Goal: Feedback & Contribution: Submit feedback/report problem

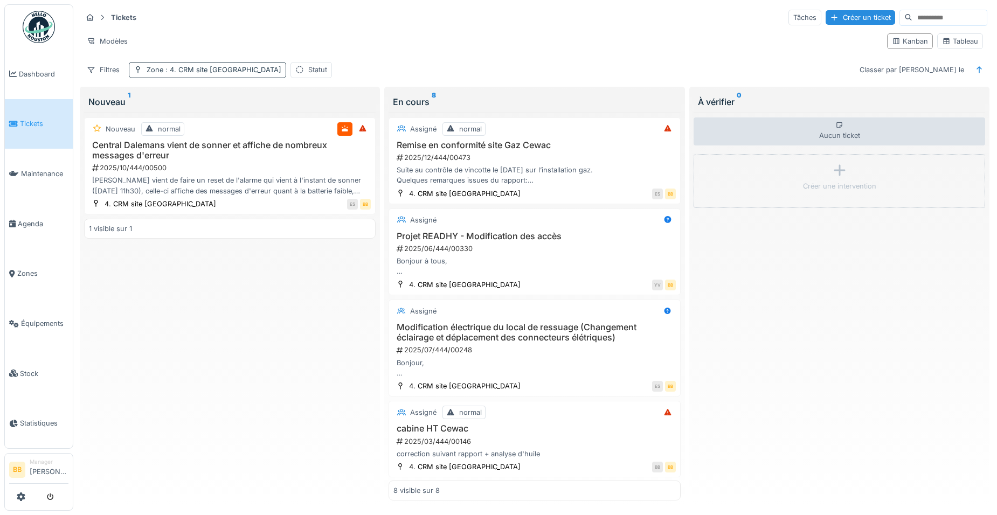
click at [224, 75] on div "Zone : 4. CRM site CEWAC" at bounding box center [214, 70] width 135 height 10
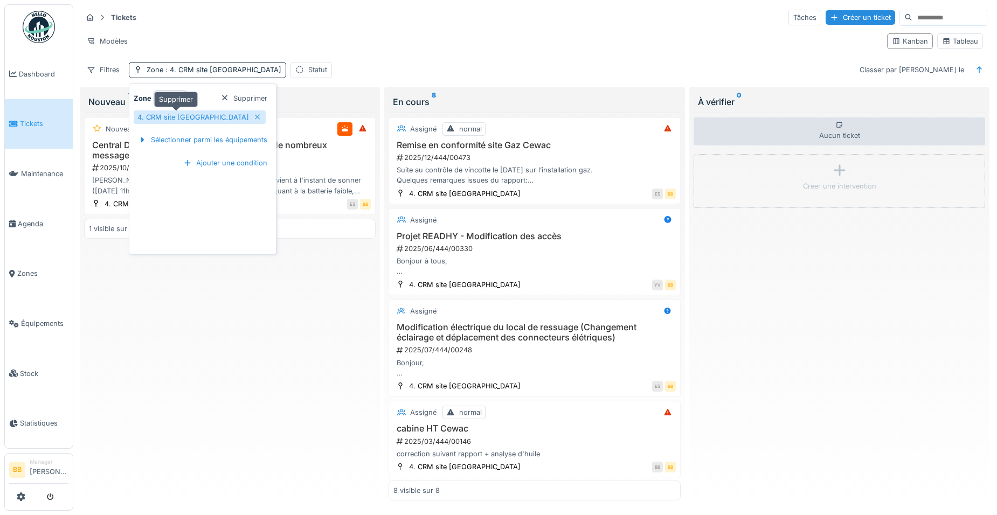
click at [253, 117] on icon at bounding box center [257, 117] width 9 height 7
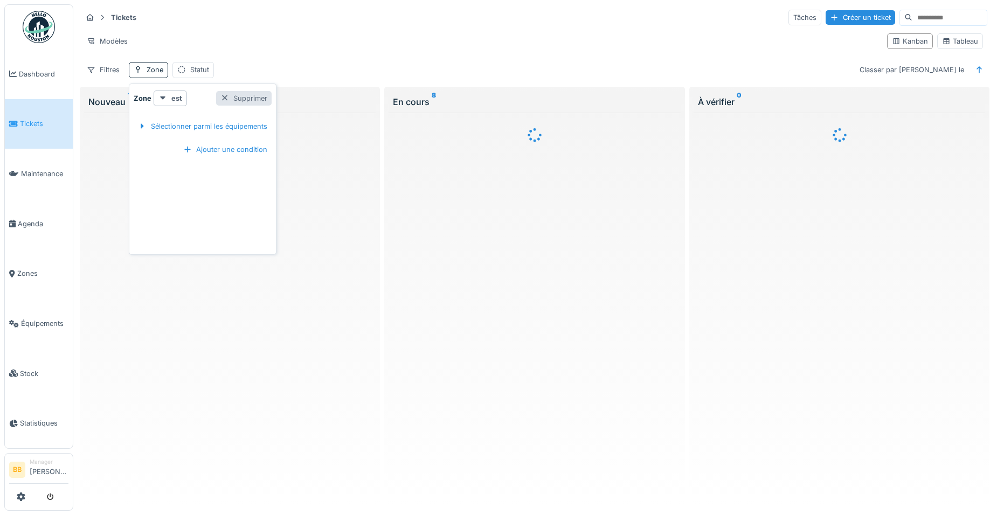
click at [246, 102] on div "Supprimer" at bounding box center [244, 98] width 56 height 15
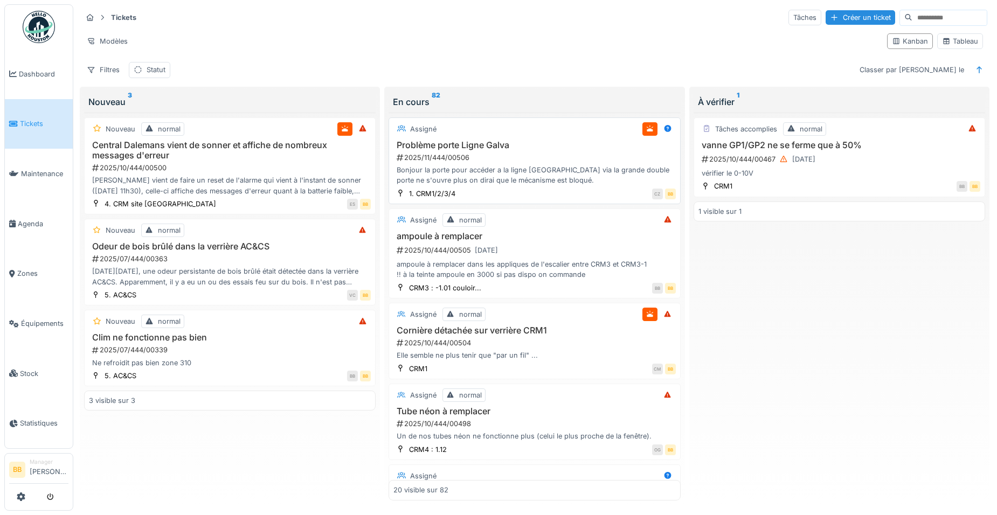
click at [439, 168] on div "Bonjour la porte pour accéder a la ligne [GEOGRAPHIC_DATA] via la grande double…" at bounding box center [535, 175] width 282 height 20
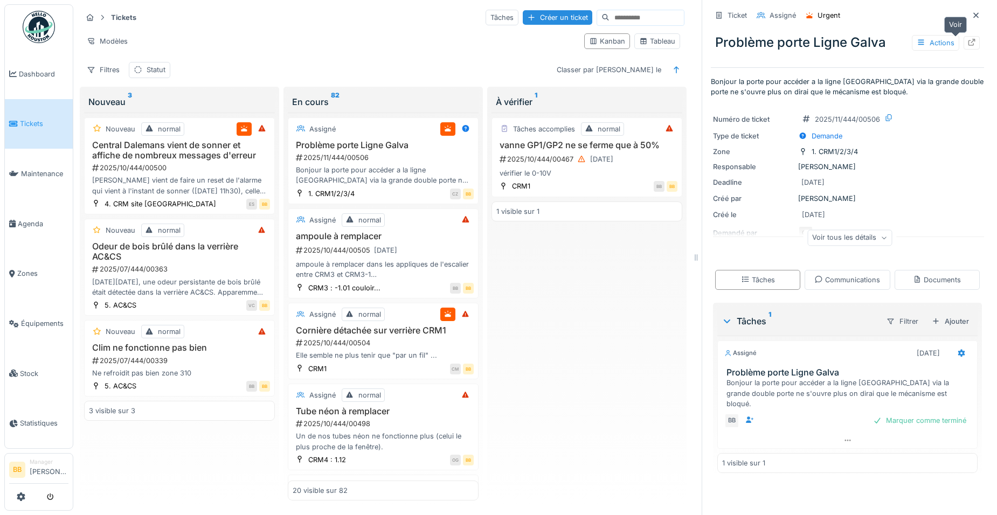
click at [968, 45] on icon at bounding box center [972, 42] width 9 height 7
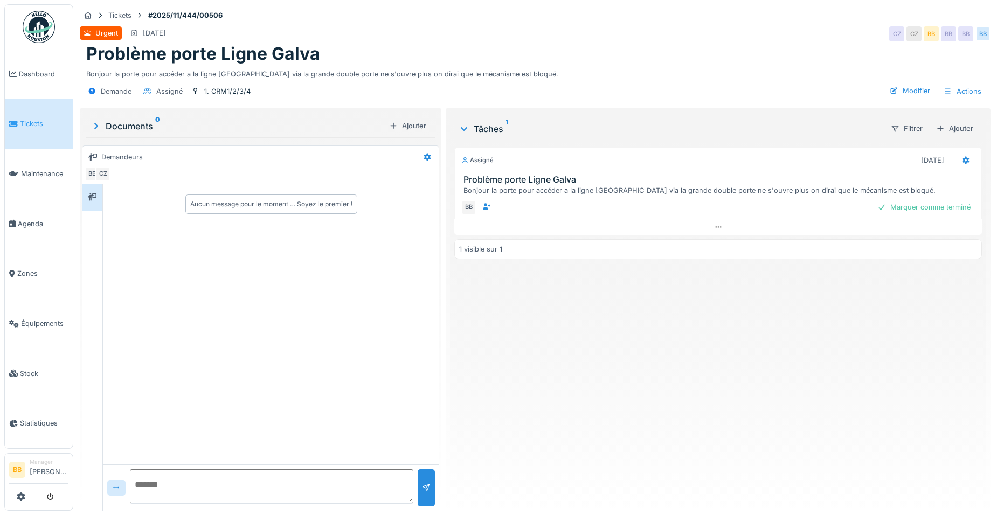
click at [203, 472] on textarea at bounding box center [272, 487] width 284 height 35
type textarea "**********"
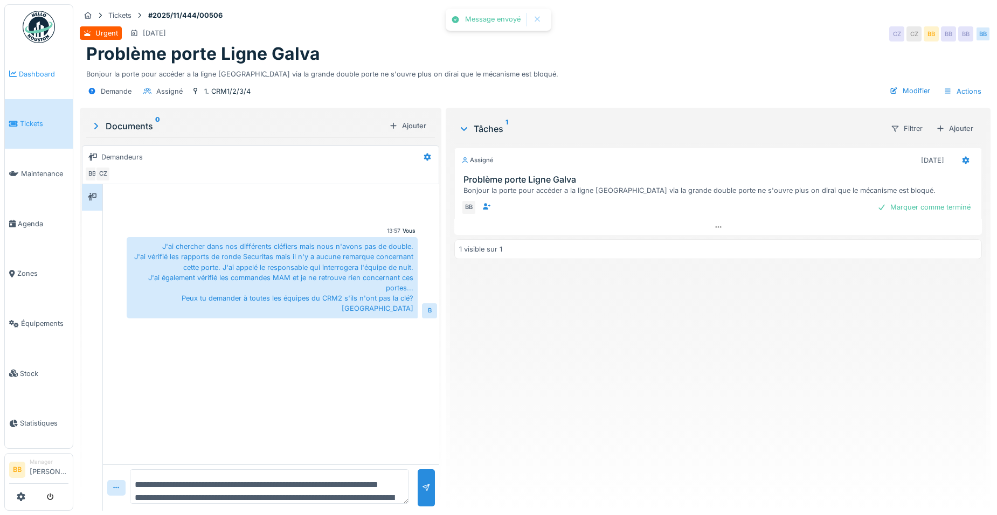
click at [39, 72] on span "Dashboard" at bounding box center [44, 74] width 50 height 10
